Goal: Check status

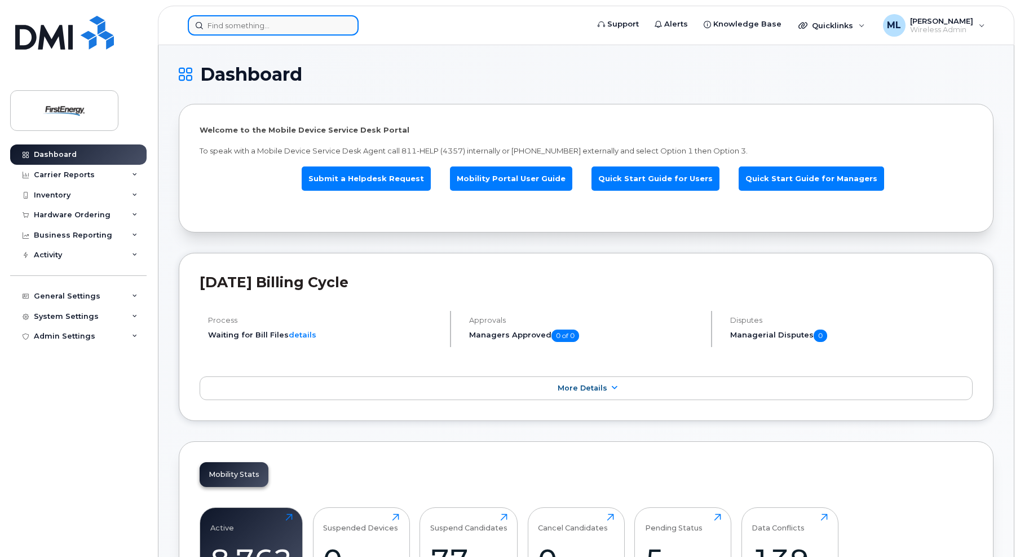
click at [238, 32] on input at bounding box center [273, 25] width 171 height 20
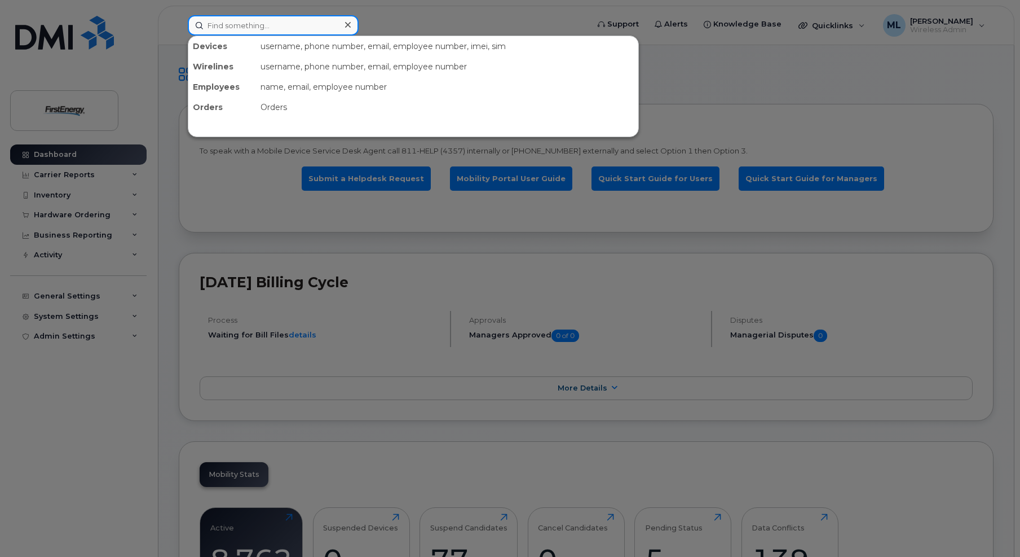
paste input "351379437234035"
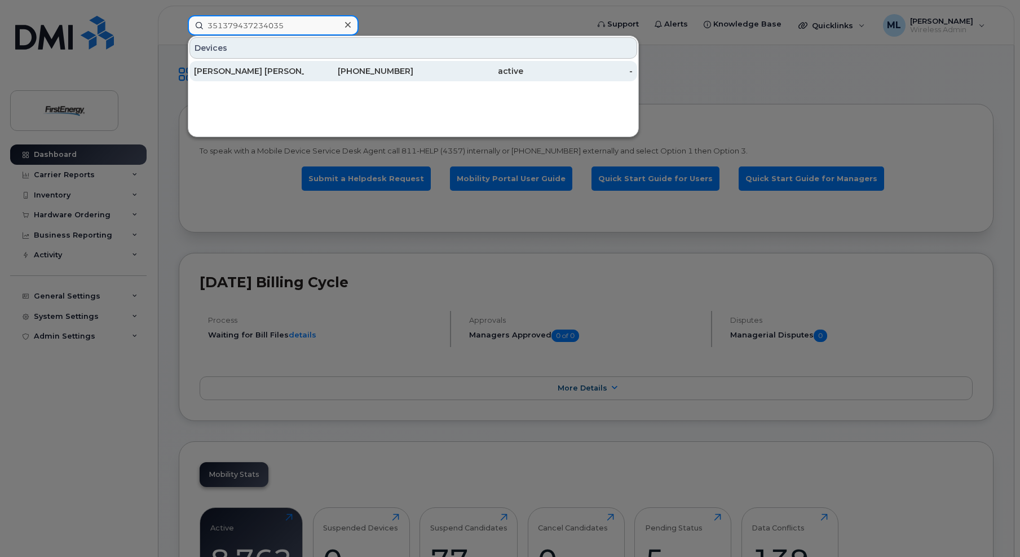
type input "351379437234035"
click at [299, 73] on div "Christopher Anthony Lopez" at bounding box center [249, 70] width 110 height 11
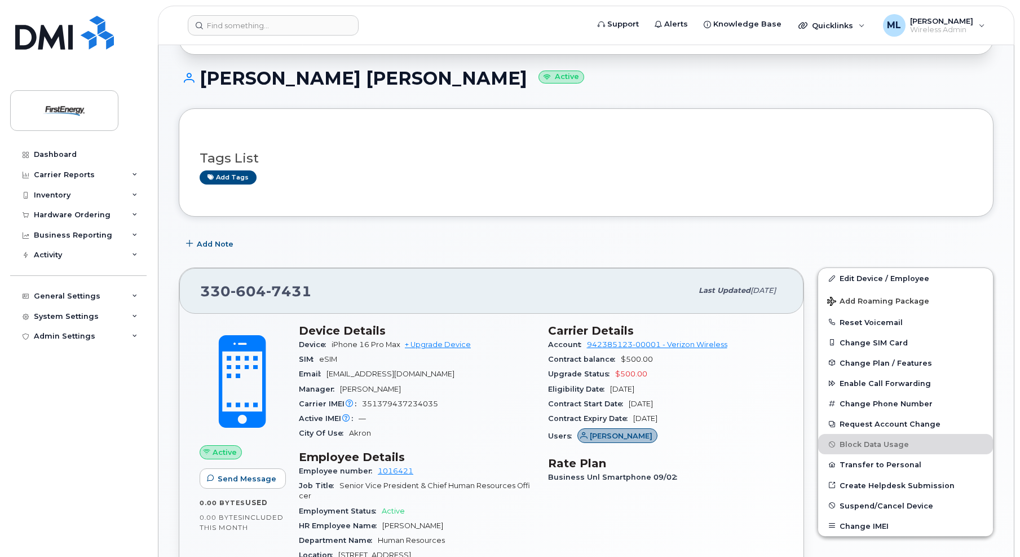
scroll to position [113, 0]
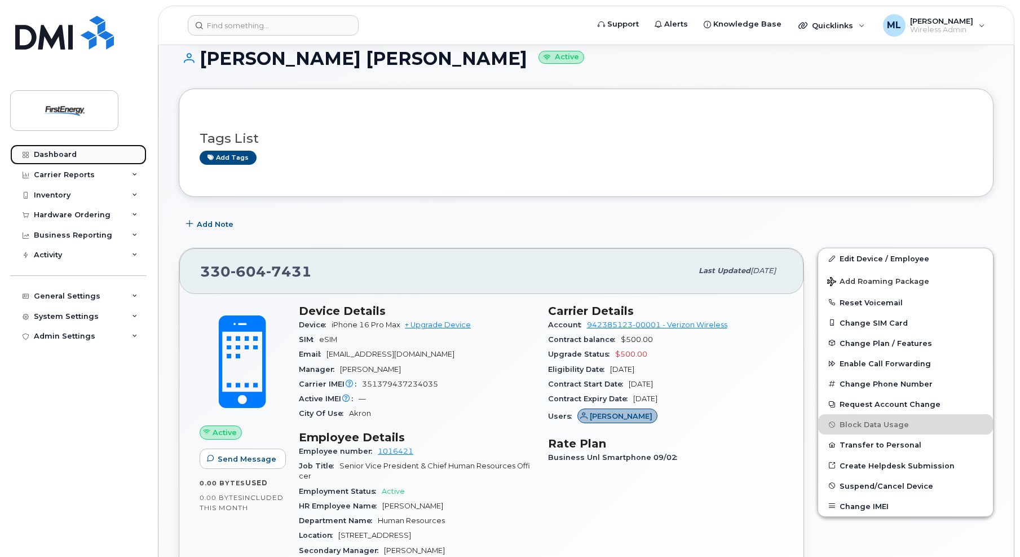
drag, startPoint x: 61, startPoint y: 151, endPoint x: 87, endPoint y: 152, distance: 26.0
click at [61, 152] on div "Dashboard" at bounding box center [55, 154] width 43 height 9
